Goal: Information Seeking & Learning: Learn about a topic

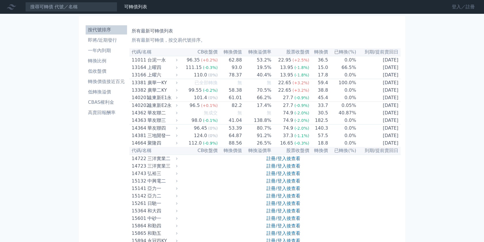
click at [454, 8] on link "登入／註冊" at bounding box center [463, 6] width 32 height 9
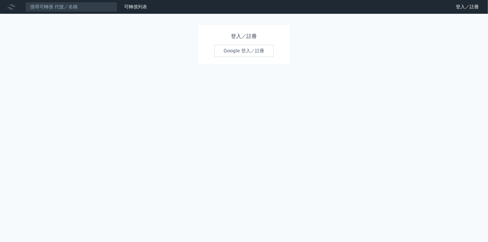
click at [226, 51] on link "Google 登入／註冊" at bounding box center [244, 51] width 60 height 12
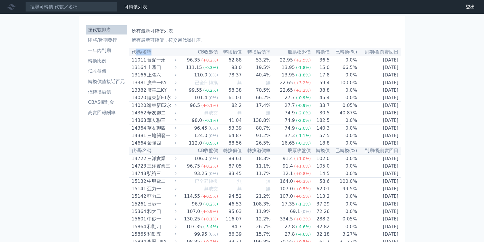
drag, startPoint x: 136, startPoint y: 52, endPoint x: 154, endPoint y: 52, distance: 18.4
click at [154, 52] on th "代碼/名稱" at bounding box center [153, 52] width 49 height 8
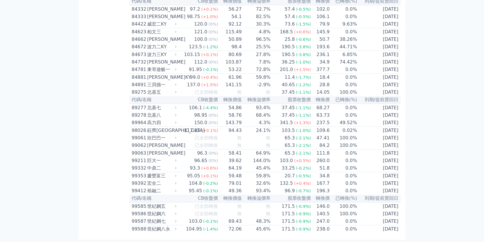
scroll to position [3343, 0]
drag, startPoint x: 154, startPoint y: 52, endPoint x: 401, endPoint y: 254, distance: 318.7
drag, startPoint x: 401, startPoint y: 254, endPoint x: 382, endPoint y: 181, distance: 75.7
copy table
